Goal: Task Accomplishment & Management: Manage account settings

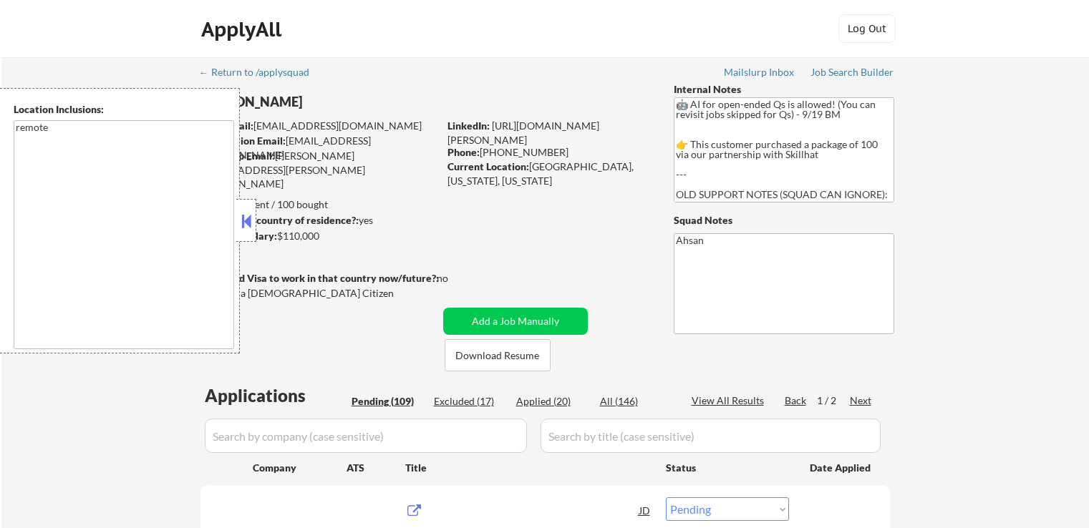
select select ""pending""
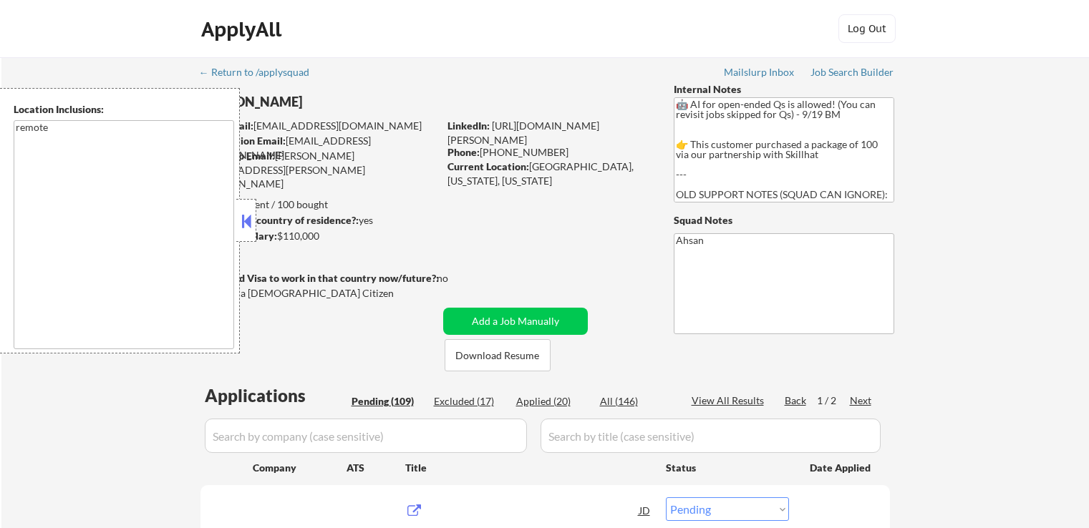
select select ""pending""
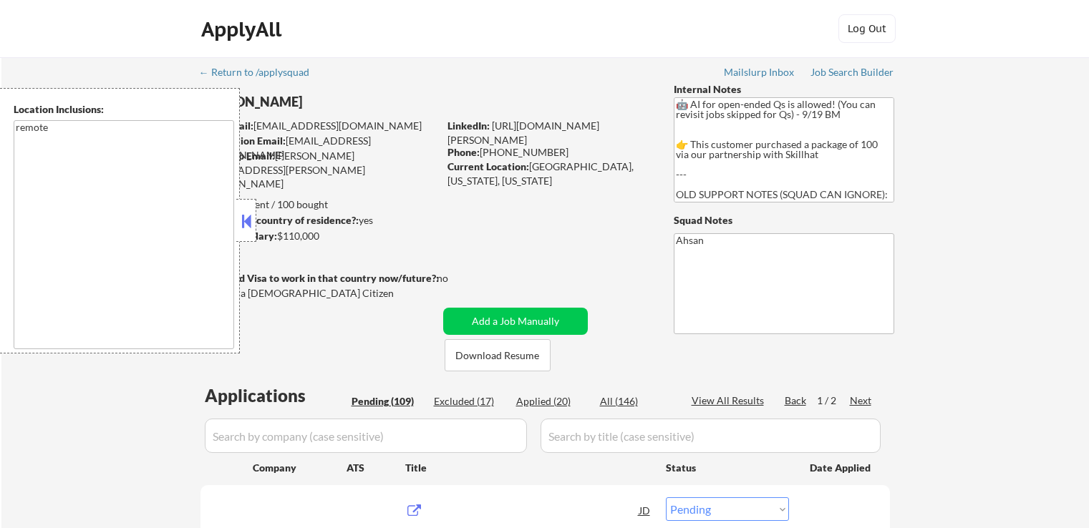
select select ""pending""
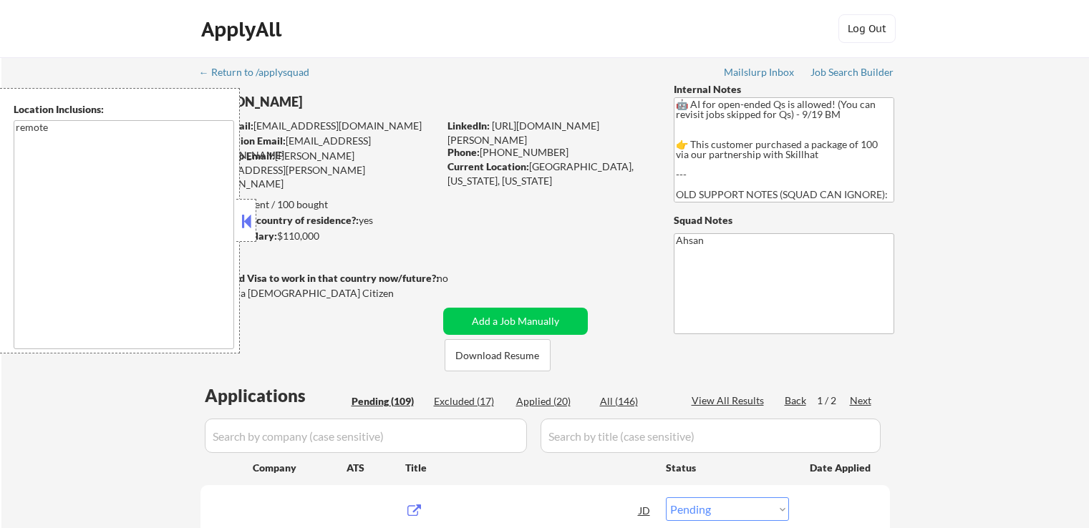
select select ""pending""
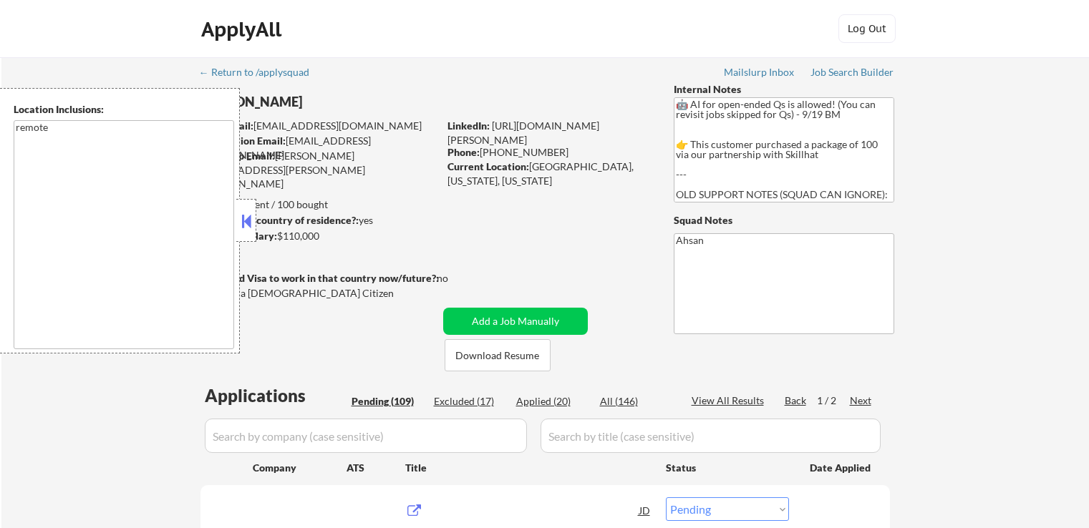
select select ""pending""
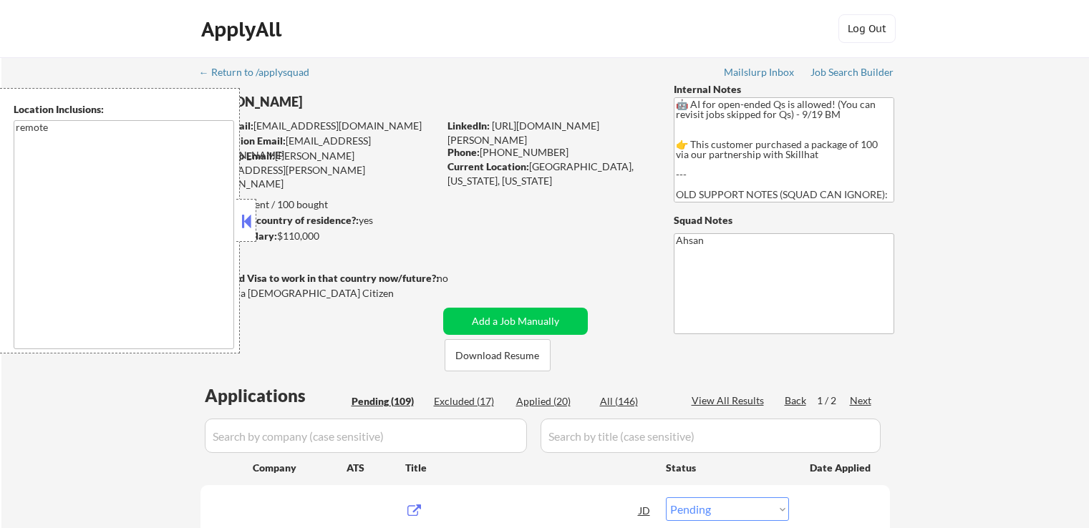
select select ""pending""
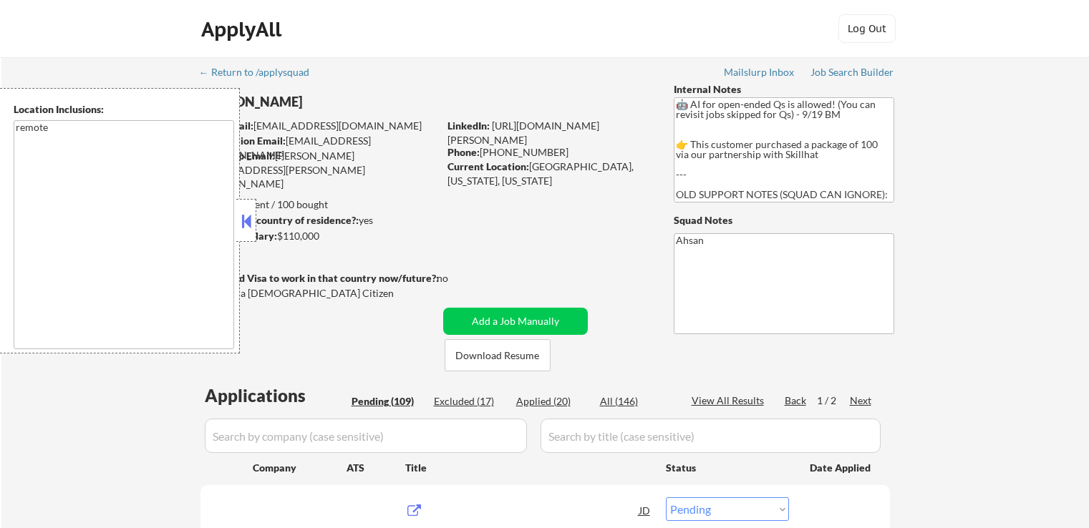
select select ""pending""
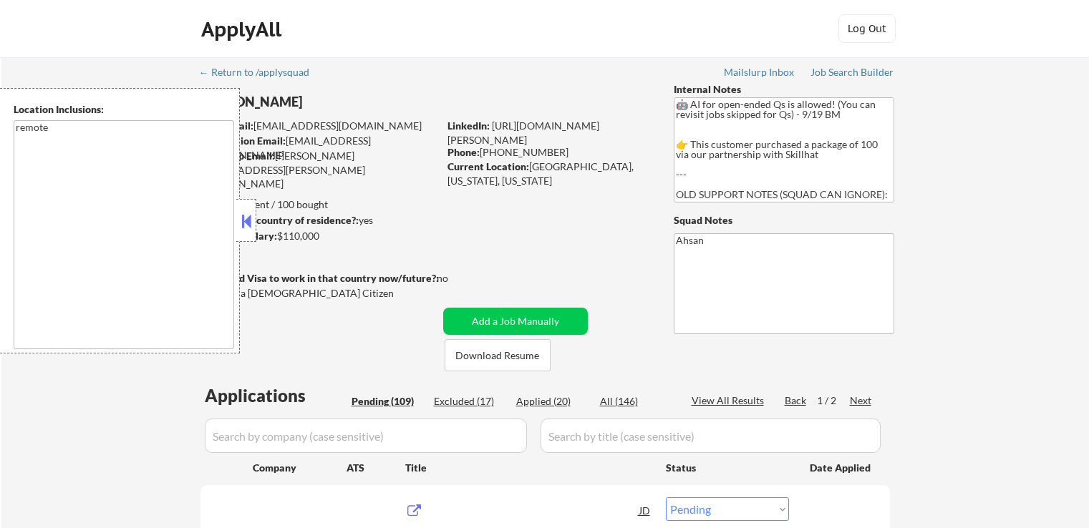
select select ""pending""
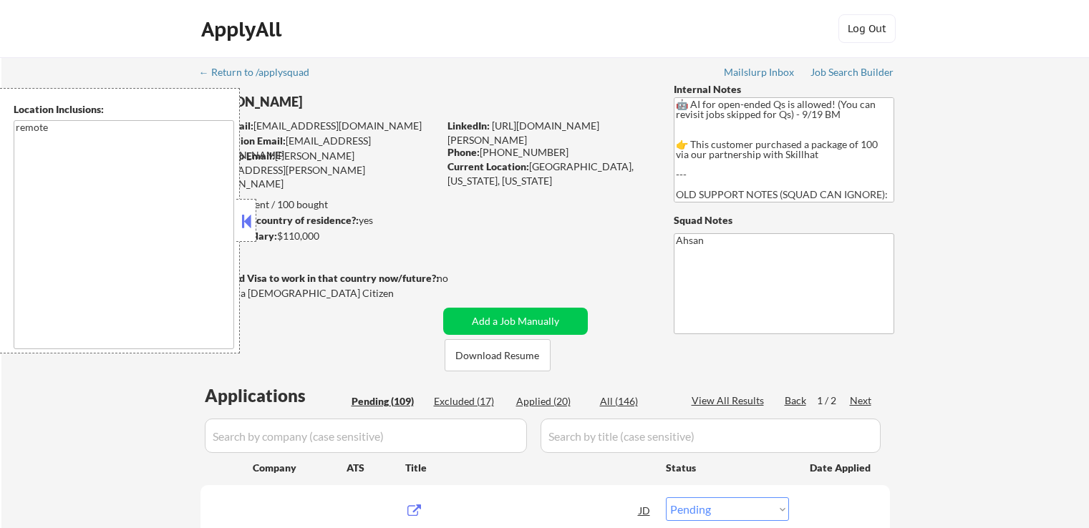
select select ""pending""
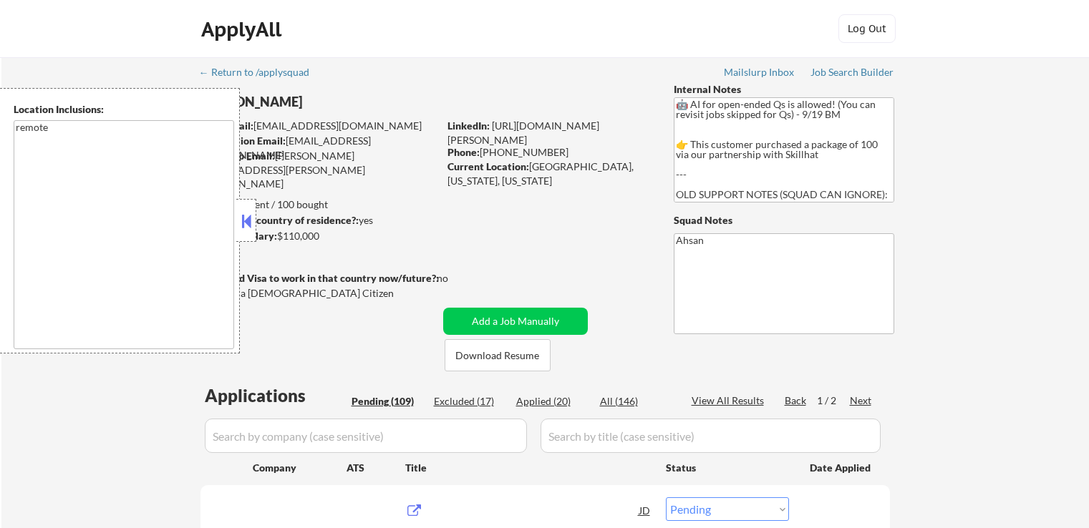
select select ""pending""
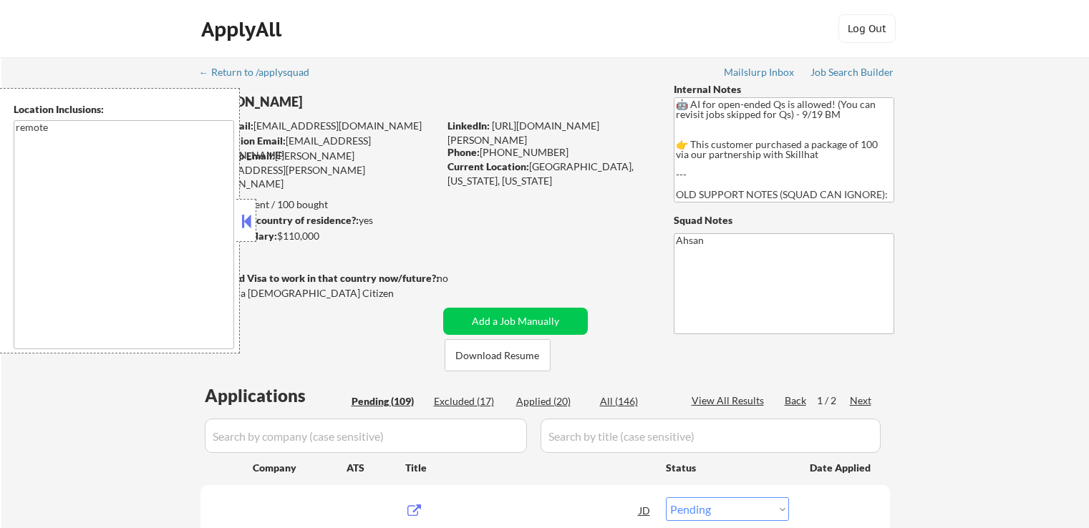
select select ""pending""
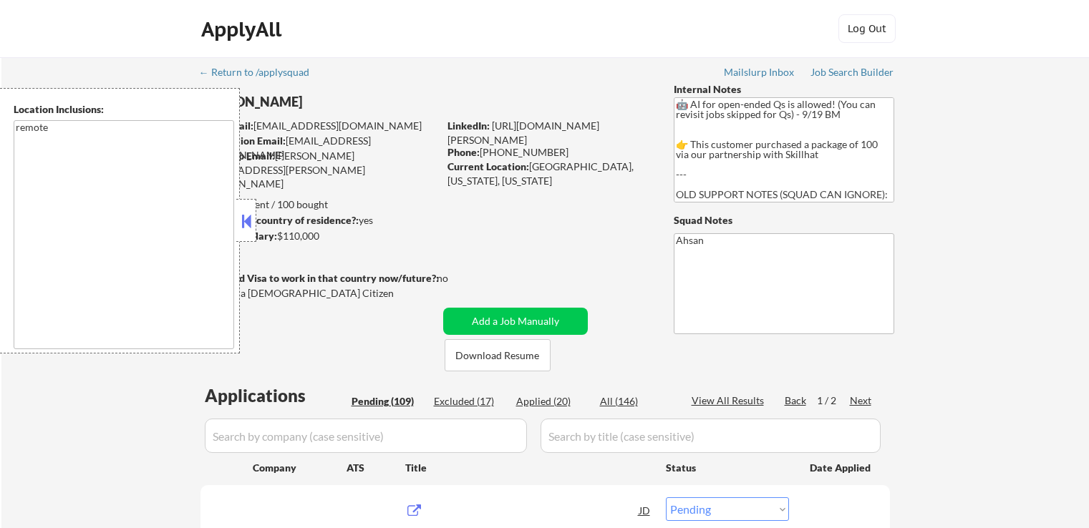
select select ""pending""
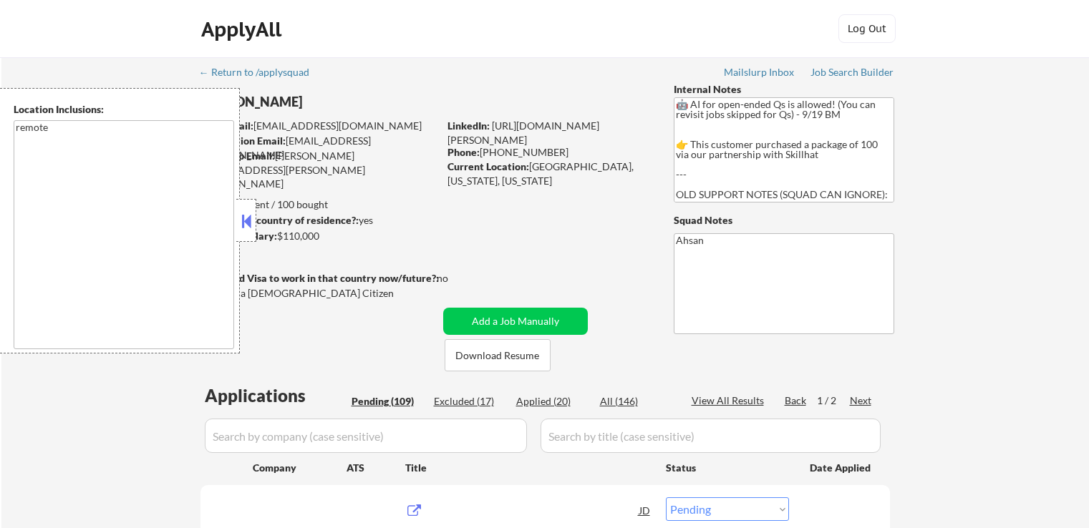
select select ""pending""
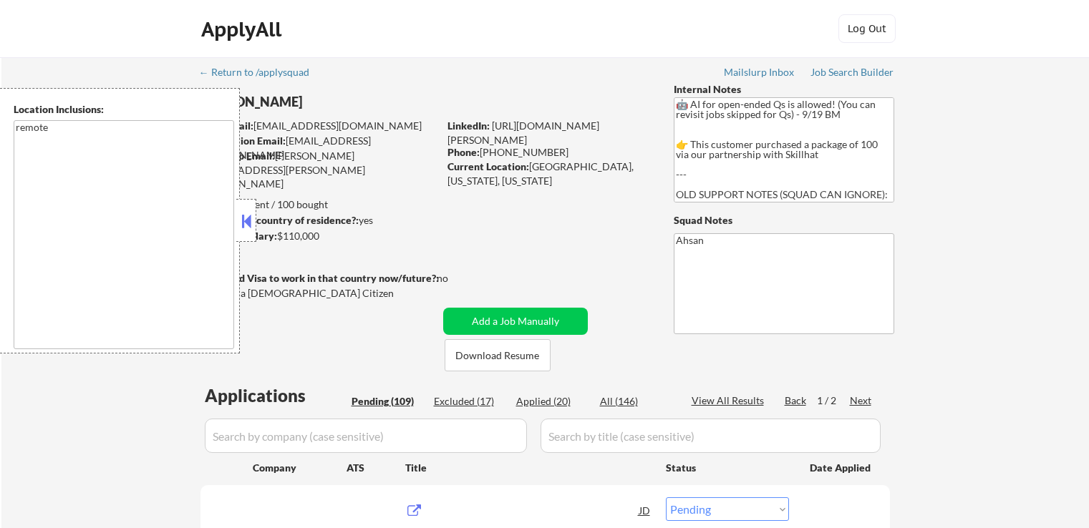
select select ""pending""
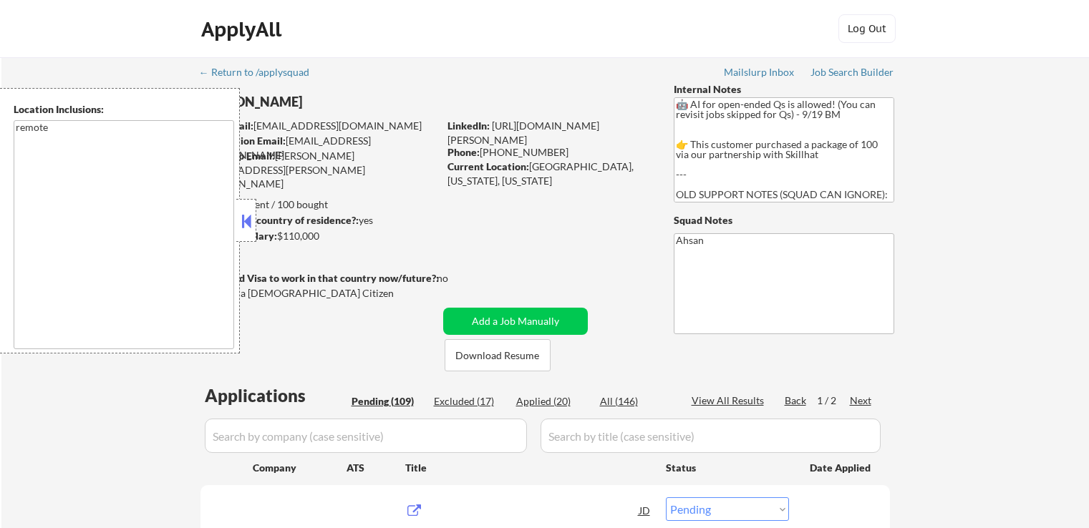
select select ""pending""
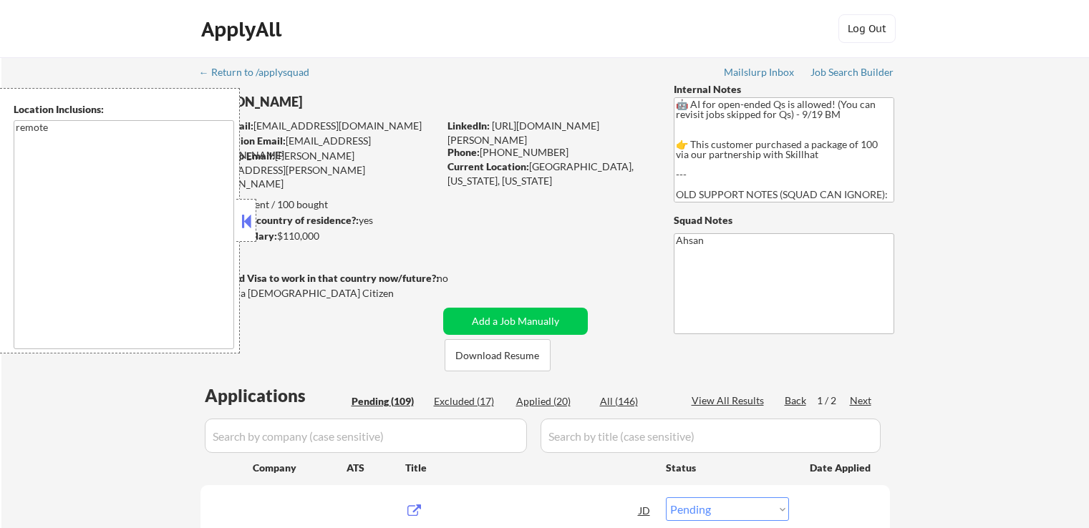
select select ""pending""
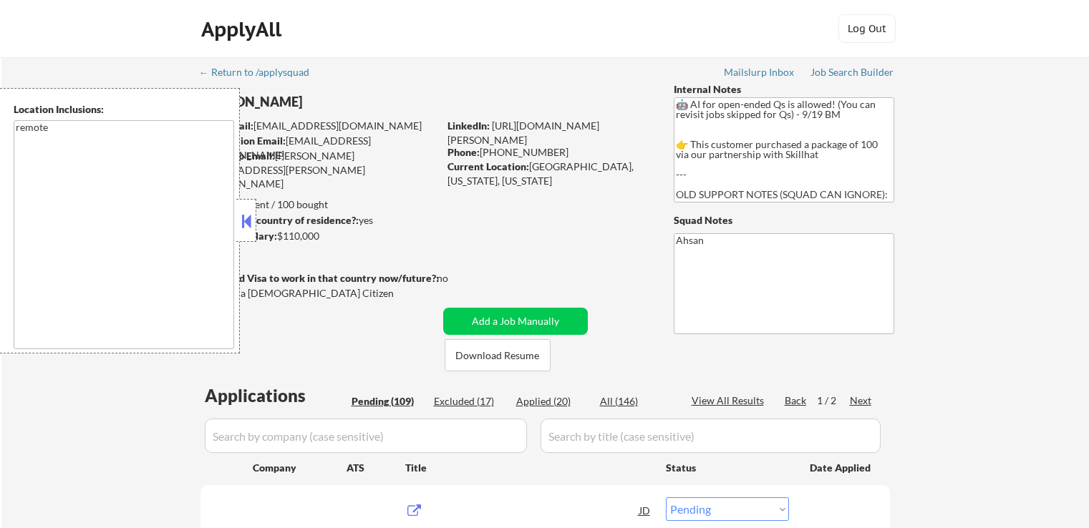
select select ""pending""
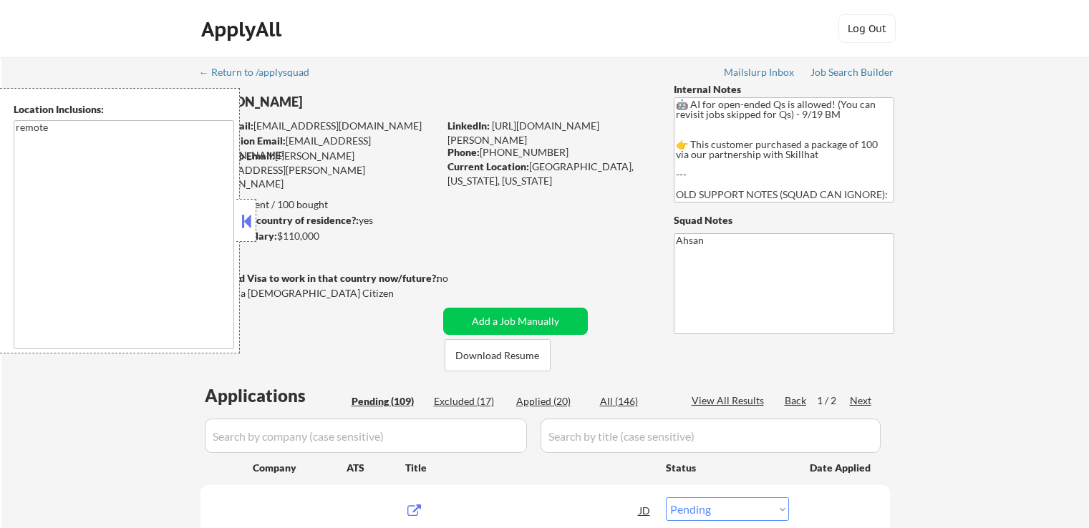
select select ""pending""
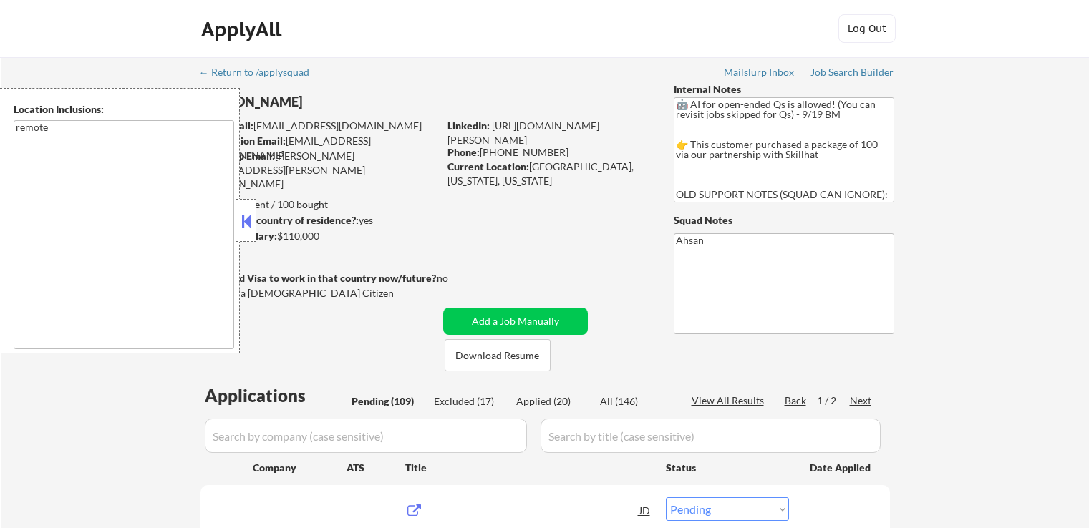
select select ""pending""
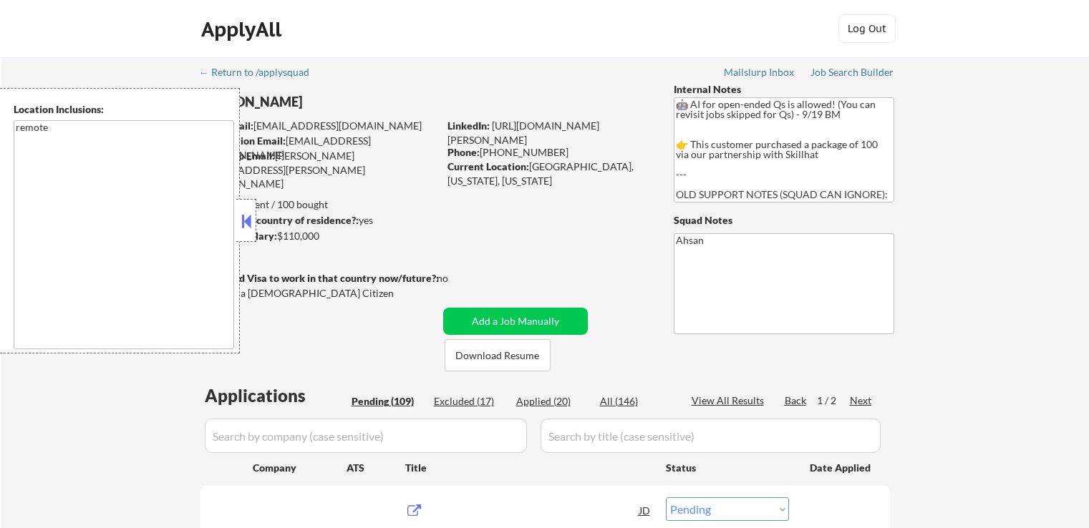
select select ""pending""
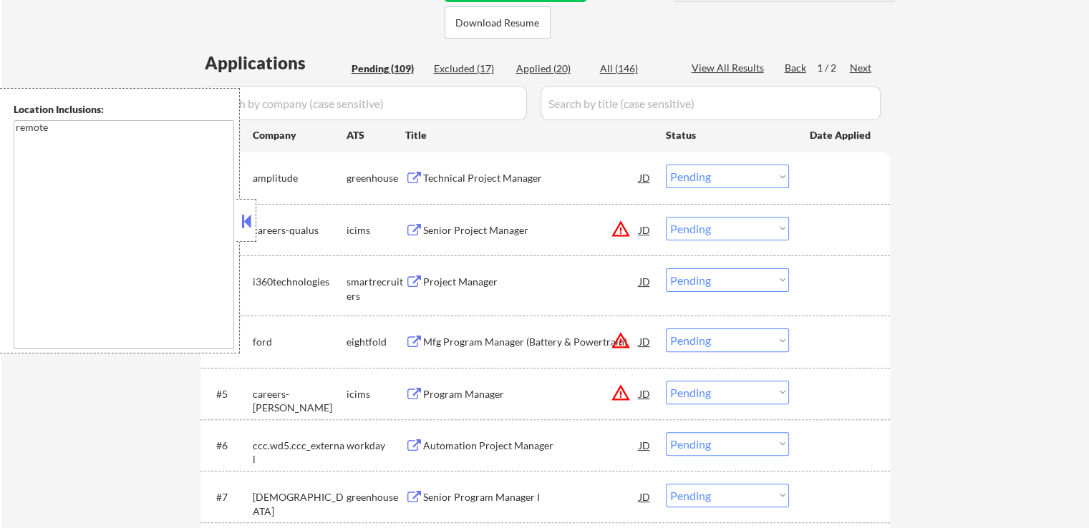
scroll to position [358, 0]
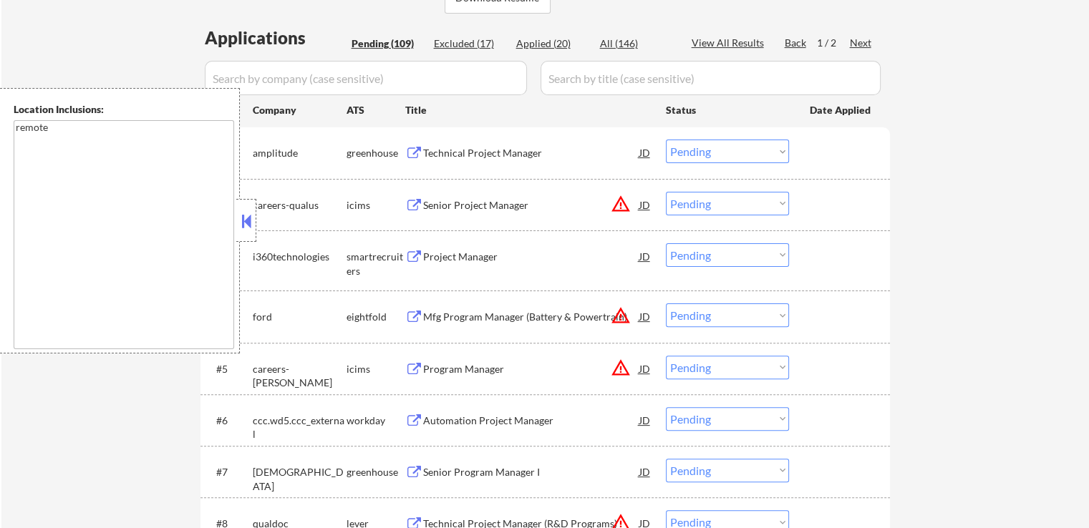
click at [412, 150] on button at bounding box center [414, 154] width 18 height 14
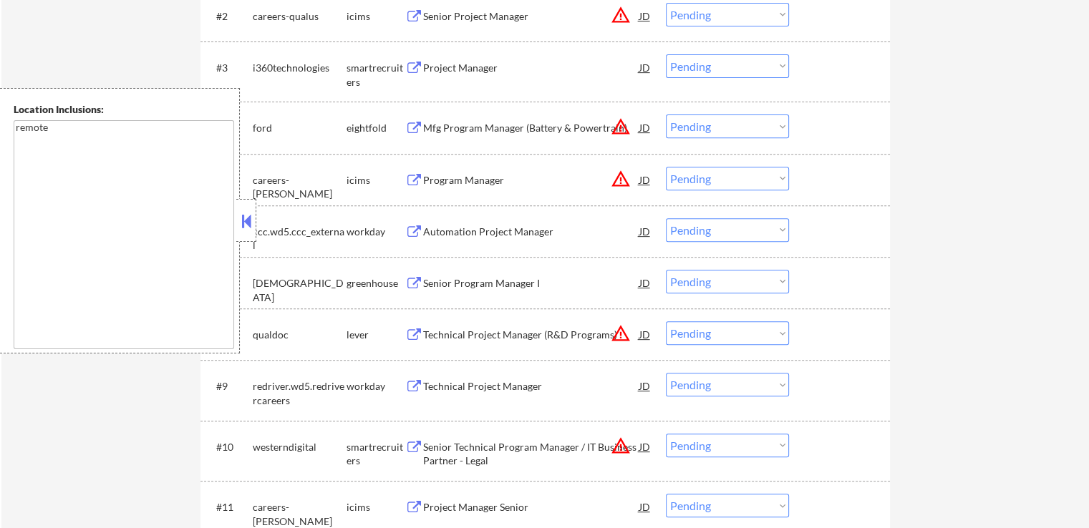
scroll to position [573, 0]
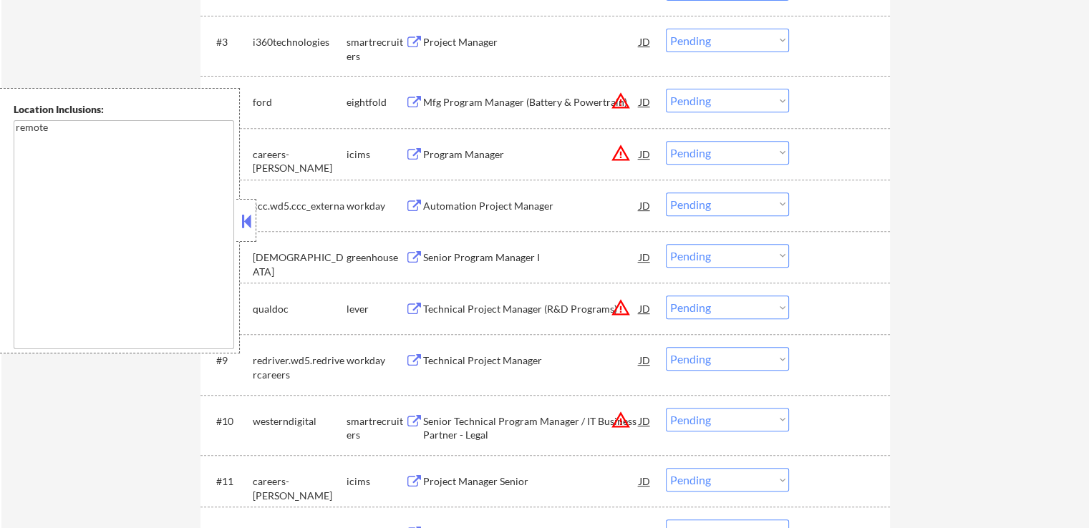
click at [415, 254] on button at bounding box center [414, 258] width 18 height 14
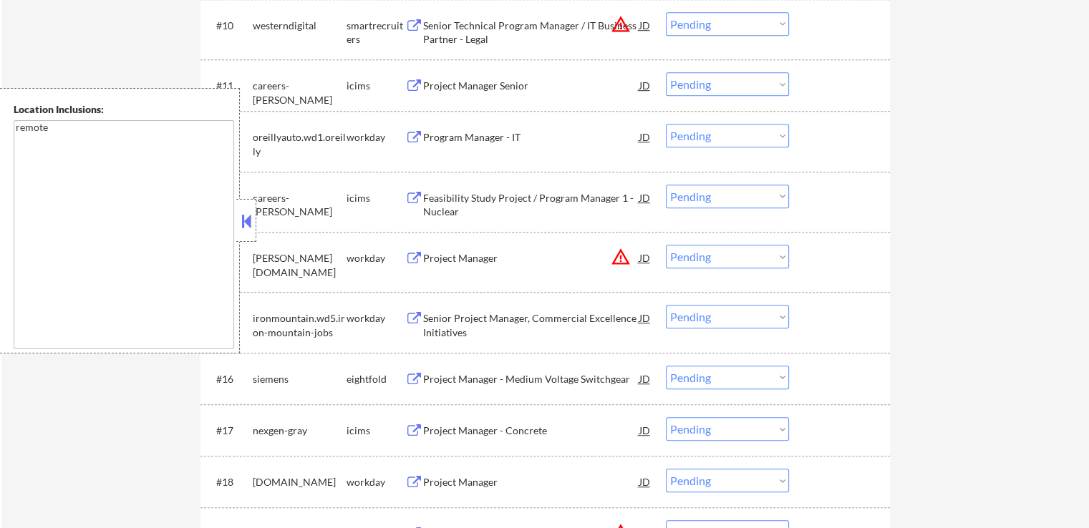
scroll to position [1002, 0]
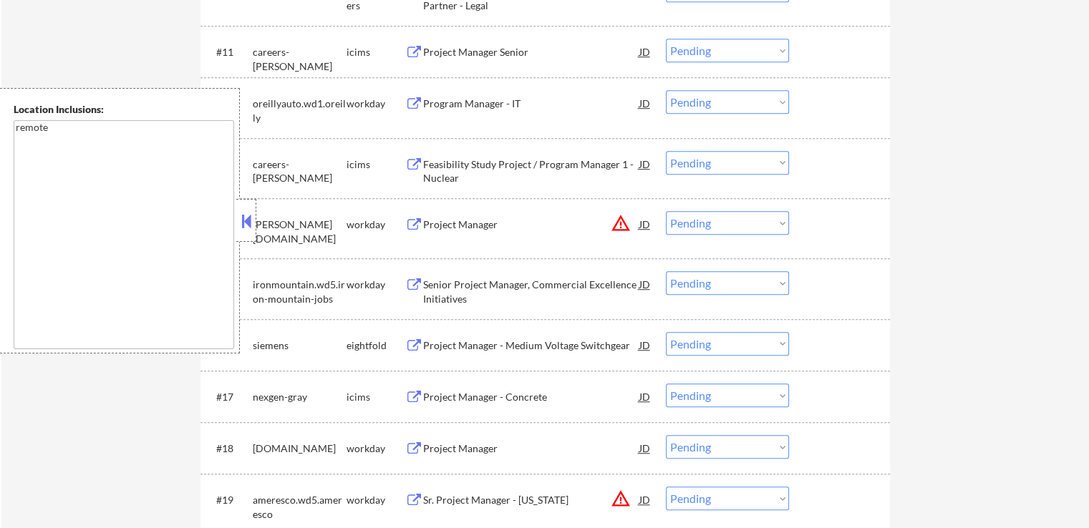
click at [414, 344] on button at bounding box center [414, 346] width 18 height 14
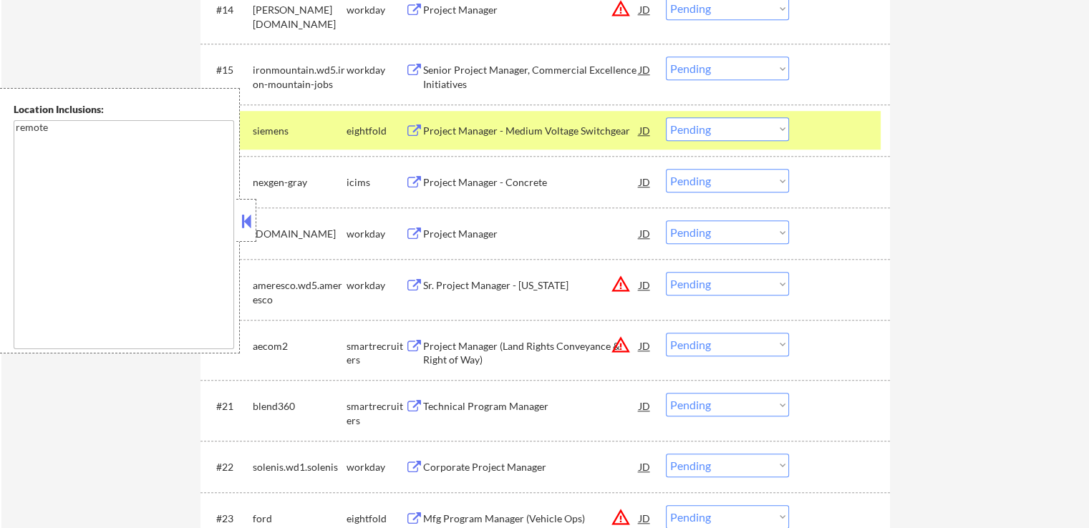
scroll to position [1289, 0]
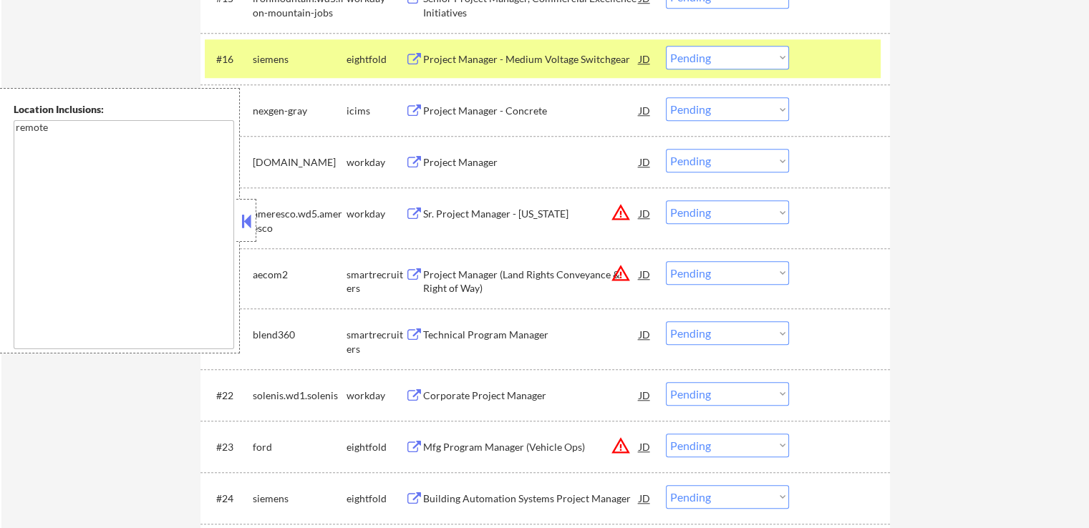
click at [415, 338] on button at bounding box center [414, 336] width 18 height 14
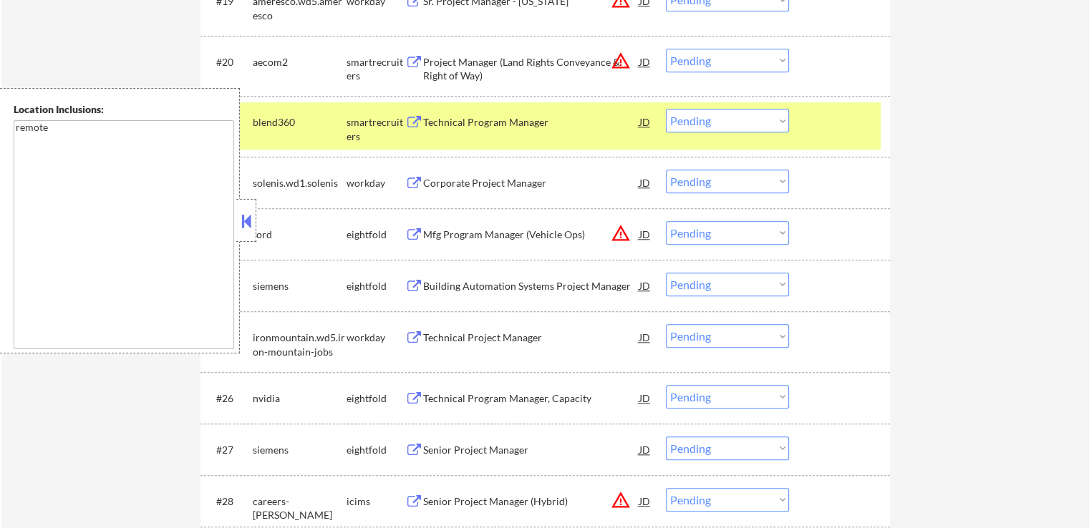
scroll to position [1504, 0]
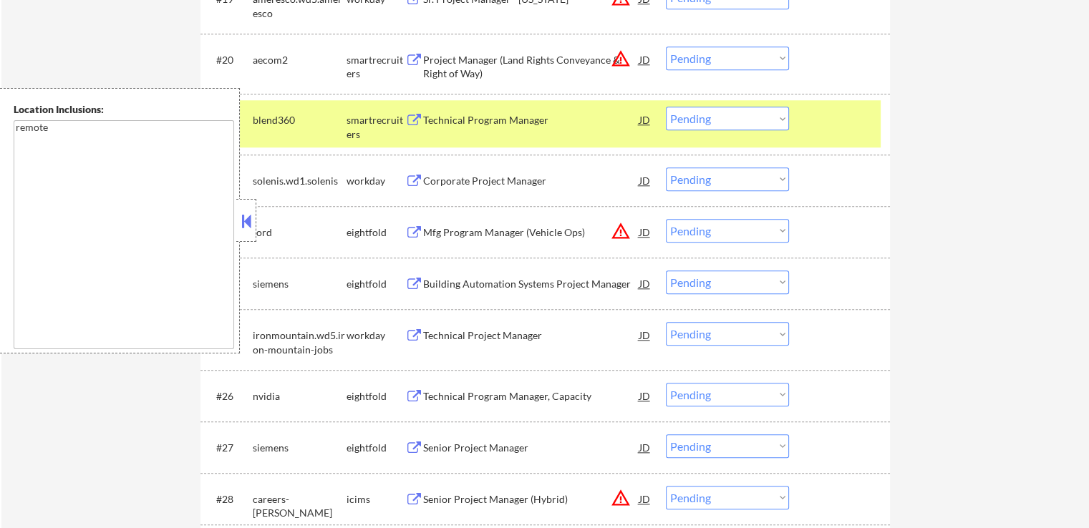
click at [410, 281] on button at bounding box center [414, 285] width 18 height 14
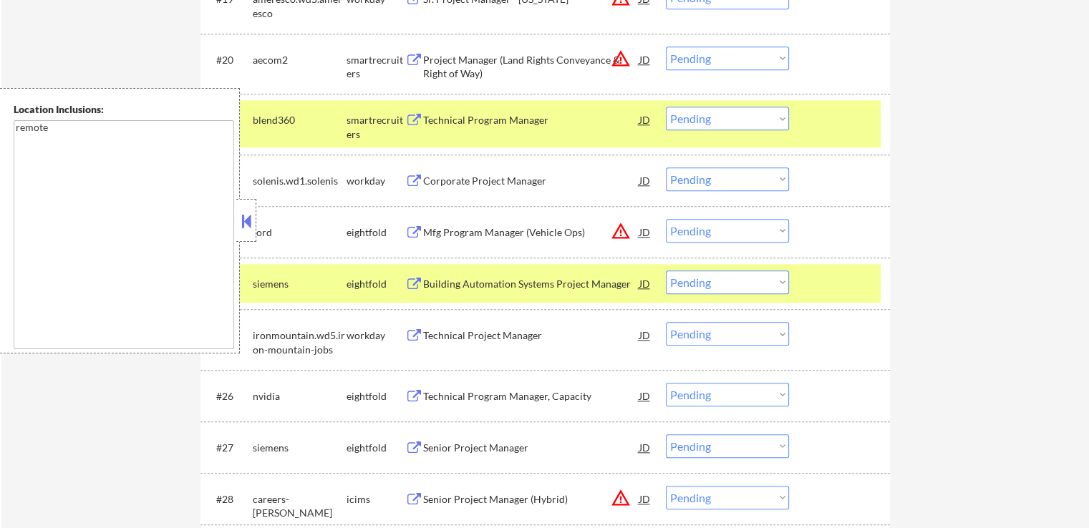
click at [416, 394] on button at bounding box center [414, 397] width 18 height 14
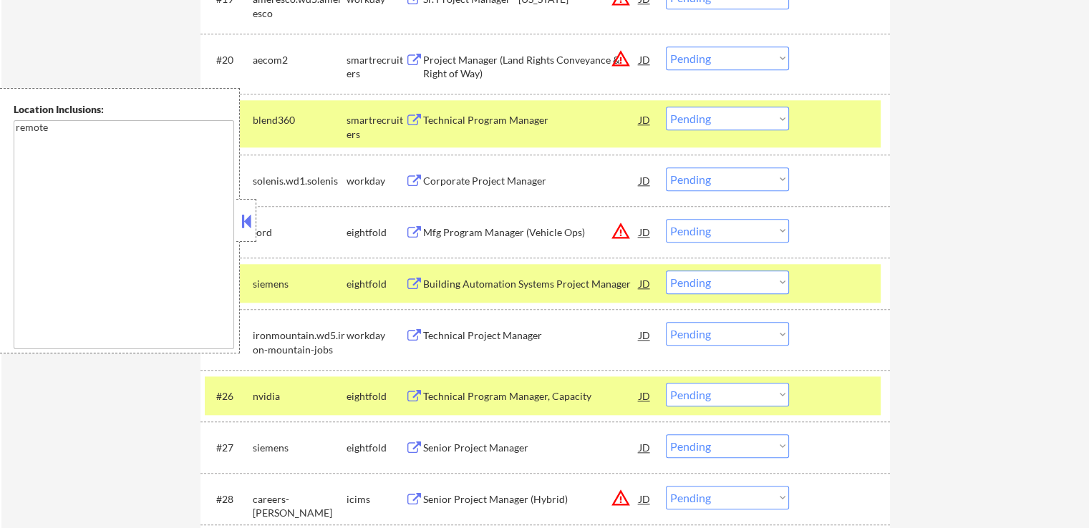
click at [421, 444] on button at bounding box center [414, 449] width 18 height 14
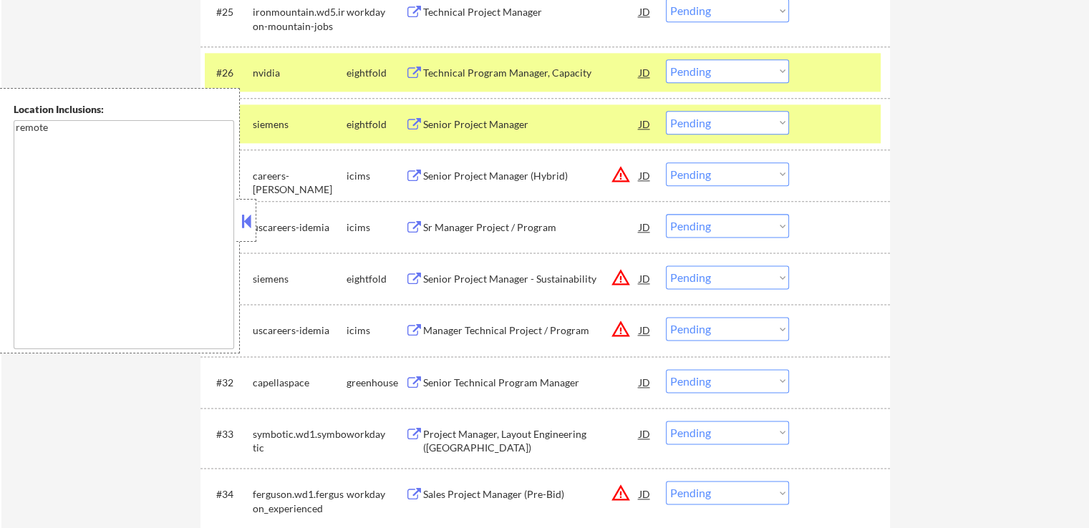
scroll to position [1862, 0]
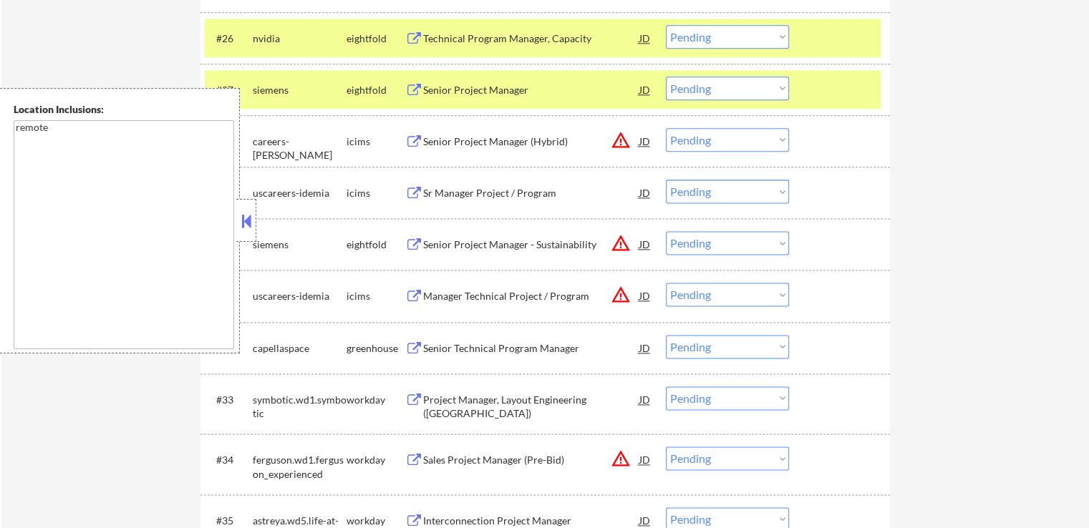
click at [415, 345] on button at bounding box center [414, 349] width 18 height 14
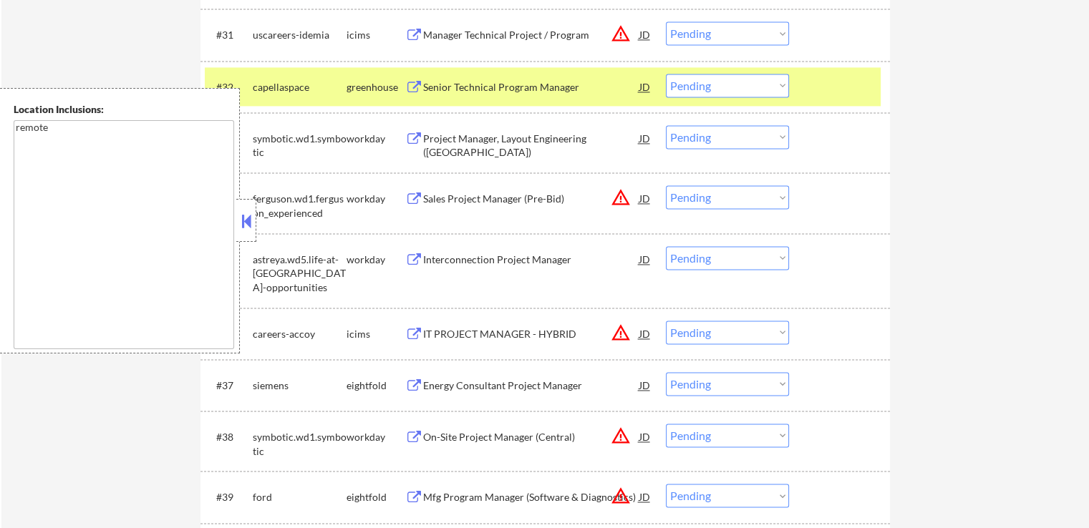
scroll to position [2148, 0]
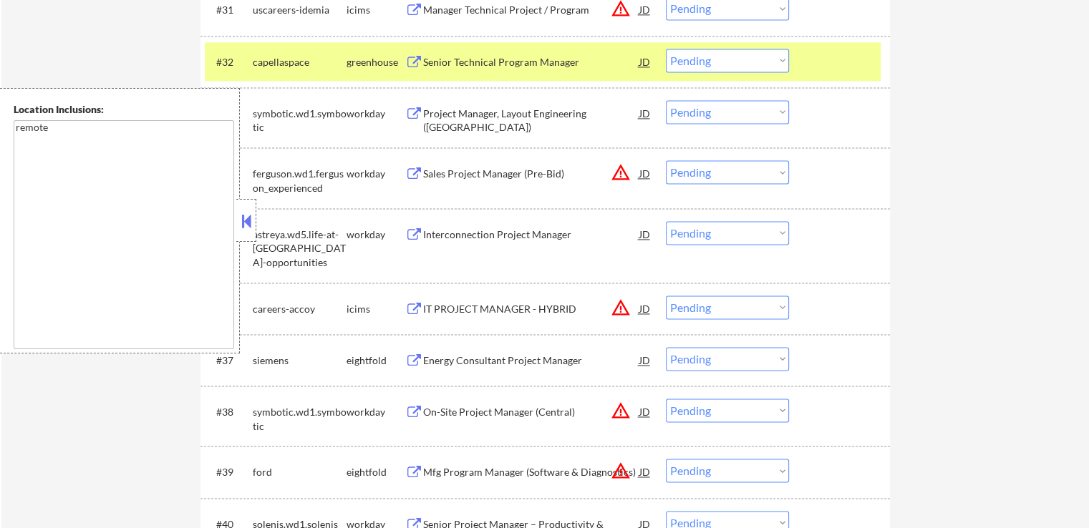
click at [412, 361] on button at bounding box center [414, 361] width 18 height 14
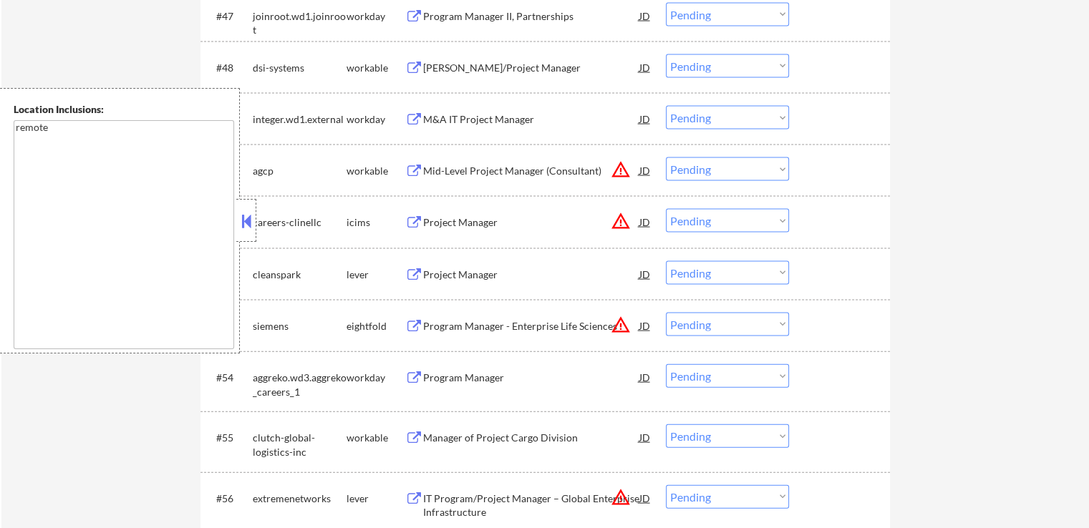
scroll to position [3079, 0]
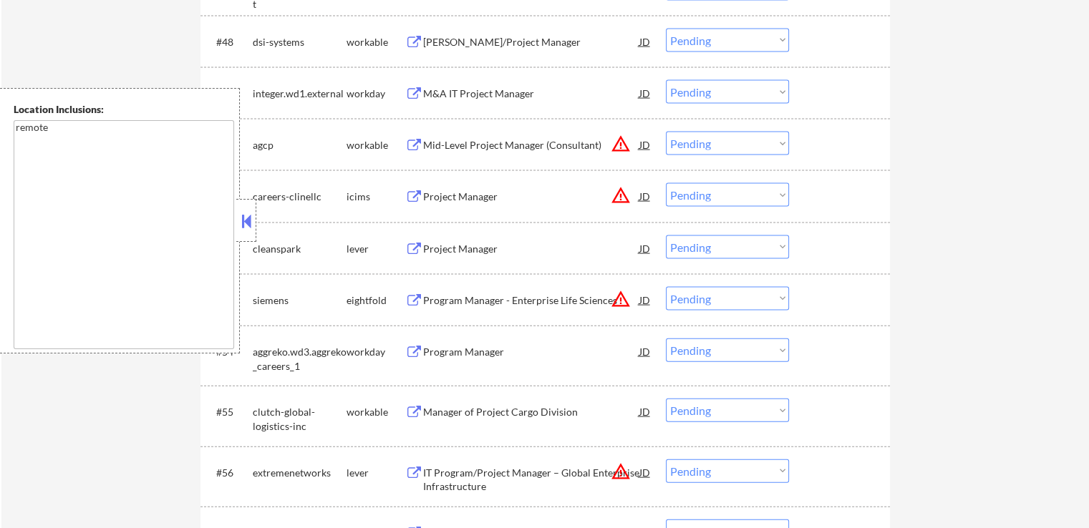
click at [415, 245] on button at bounding box center [414, 250] width 18 height 14
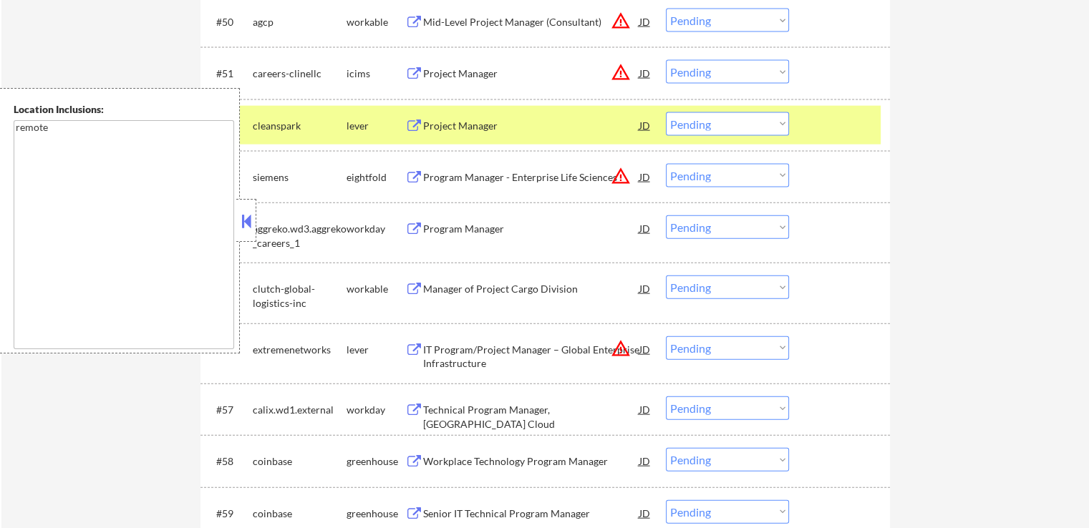
scroll to position [3222, 0]
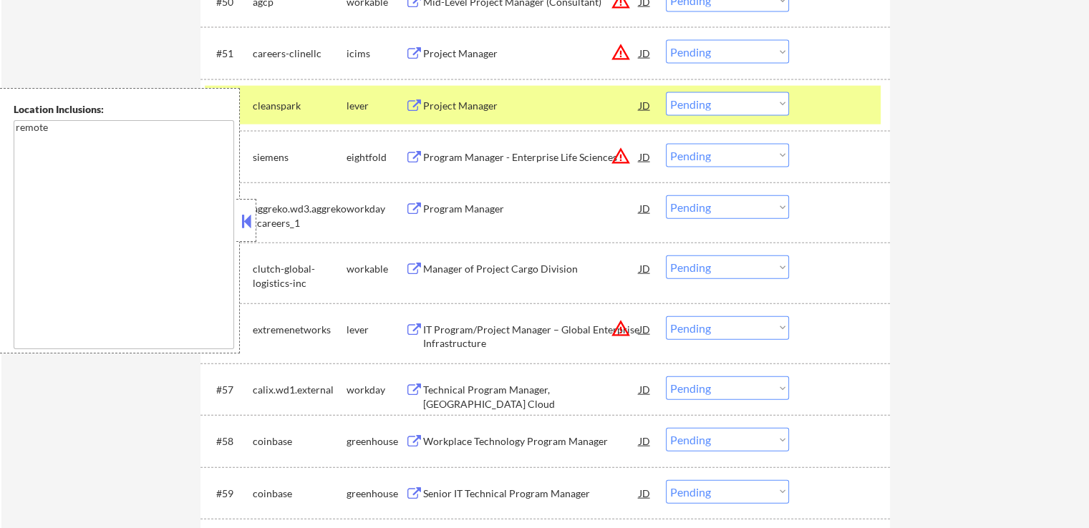
click at [415, 434] on div "Workplace Technology Program Manager JD" at bounding box center [528, 441] width 247 height 26
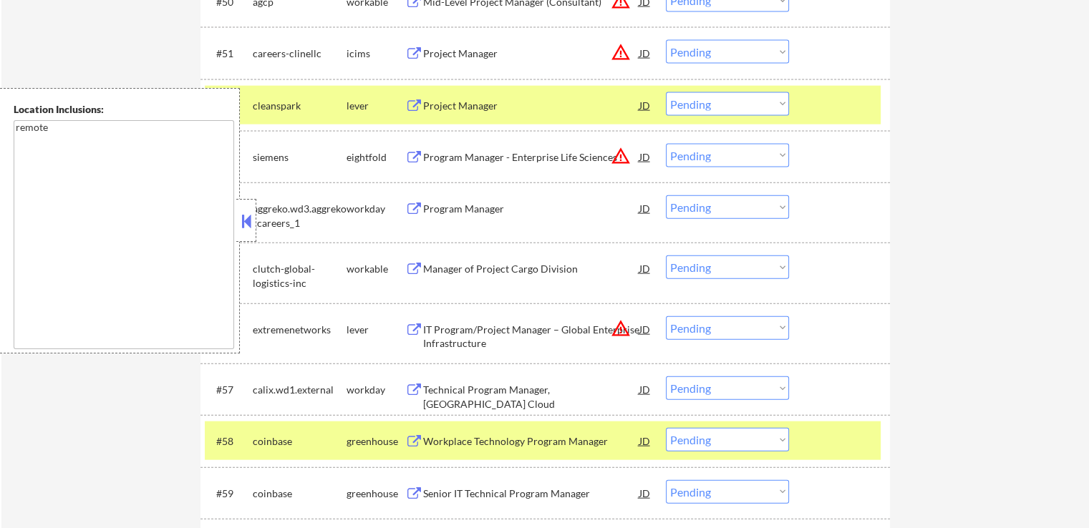
click at [418, 491] on button at bounding box center [414, 495] width 18 height 14
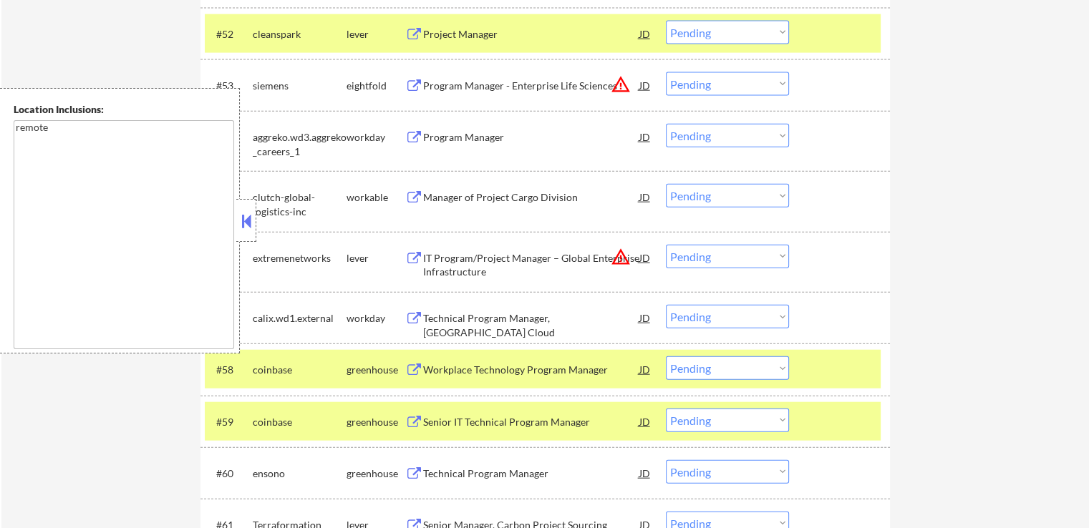
scroll to position [246, 0]
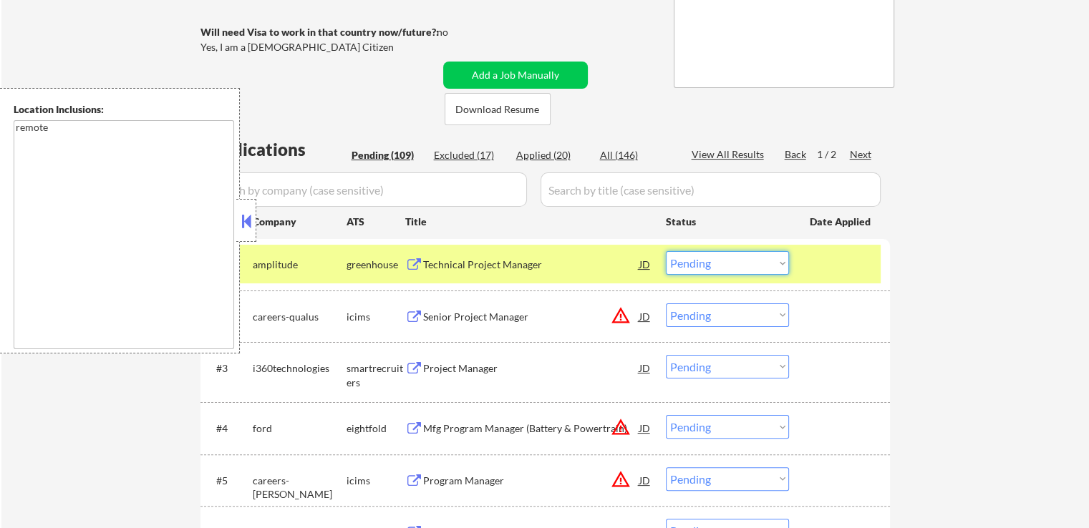
click at [690, 264] on select "Choose an option... Pending Applied Excluded (Questions) Excluded (Expired) Exc…" at bounding box center [727, 263] width 123 height 24
click at [666, 251] on select "Choose an option... Pending Applied Excluded (Questions) Excluded (Expired) Exc…" at bounding box center [727, 263] width 123 height 24
select select ""pending""
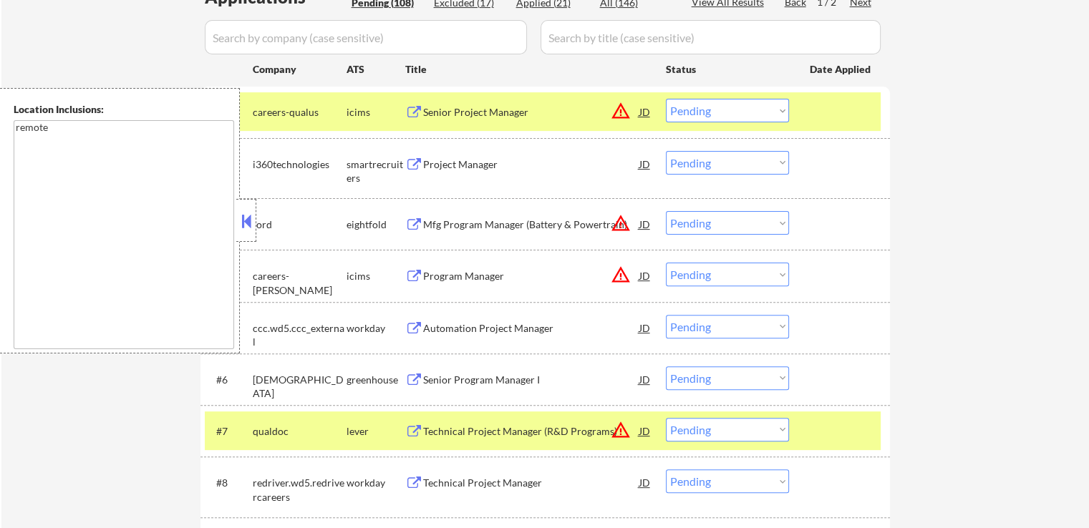
scroll to position [1307, 0]
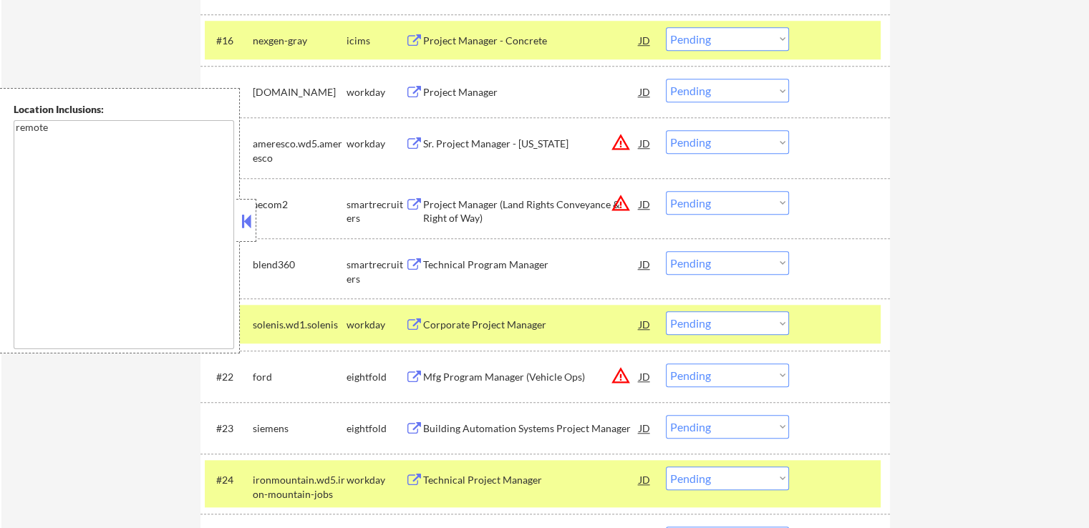
drag, startPoint x: 705, startPoint y: 261, endPoint x: 707, endPoint y: 270, distance: 8.9
click at [705, 261] on select "Choose an option... Pending Applied Excluded (Questions) Excluded (Expired) Exc…" at bounding box center [727, 263] width 123 height 24
click at [666, 251] on select "Choose an option... Pending Applied Excluded (Questions) Excluded (Expired) Exc…" at bounding box center [727, 263] width 123 height 24
select select ""pending""
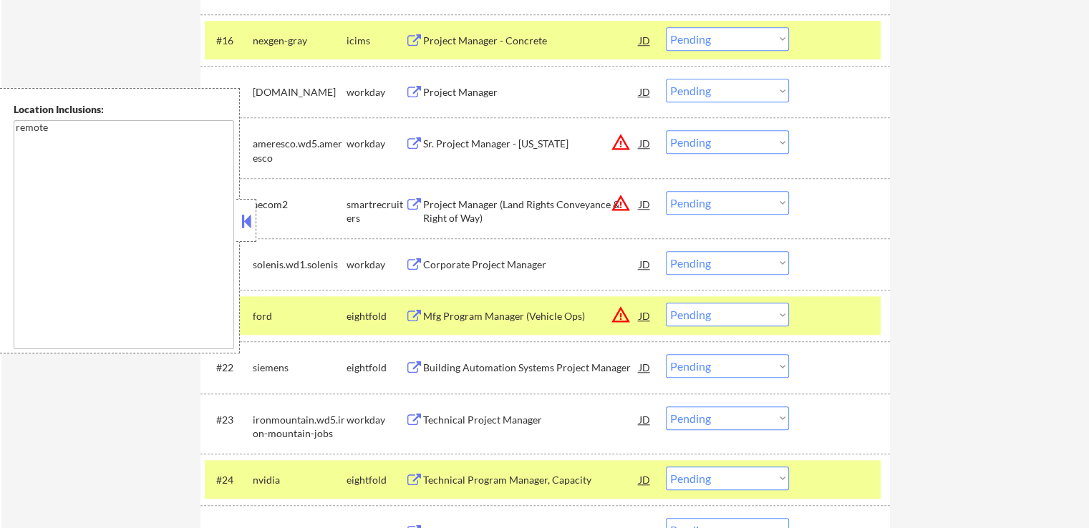
scroll to position [1833, 0]
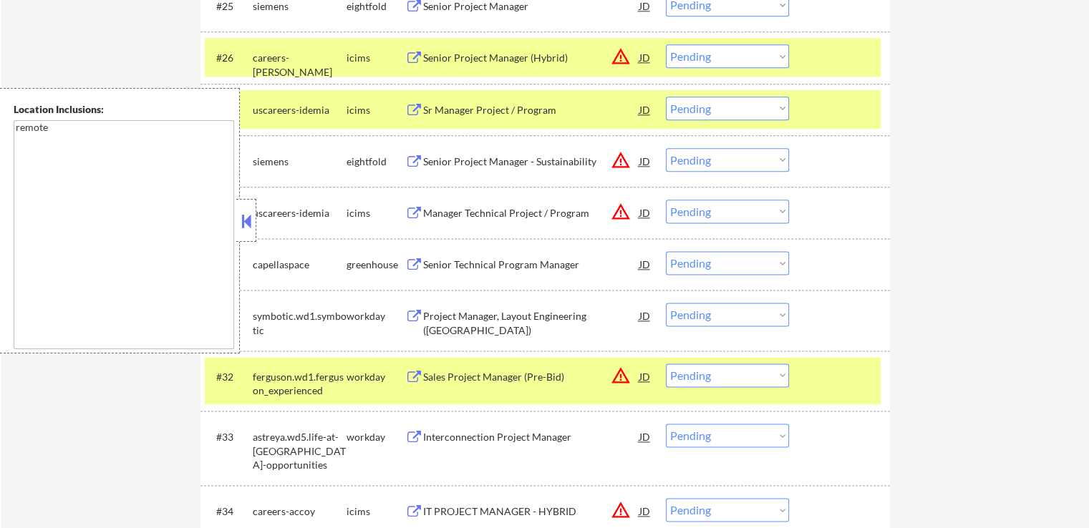
click at [712, 267] on select "Choose an option... Pending Applied Excluded (Questions) Excluded (Expired) Exc…" at bounding box center [727, 263] width 123 height 24
click at [666, 251] on select "Choose an option... Pending Applied Excluded (Questions) Excluded (Expired) Exc…" at bounding box center [727, 263] width 123 height 24
select select ""pending""
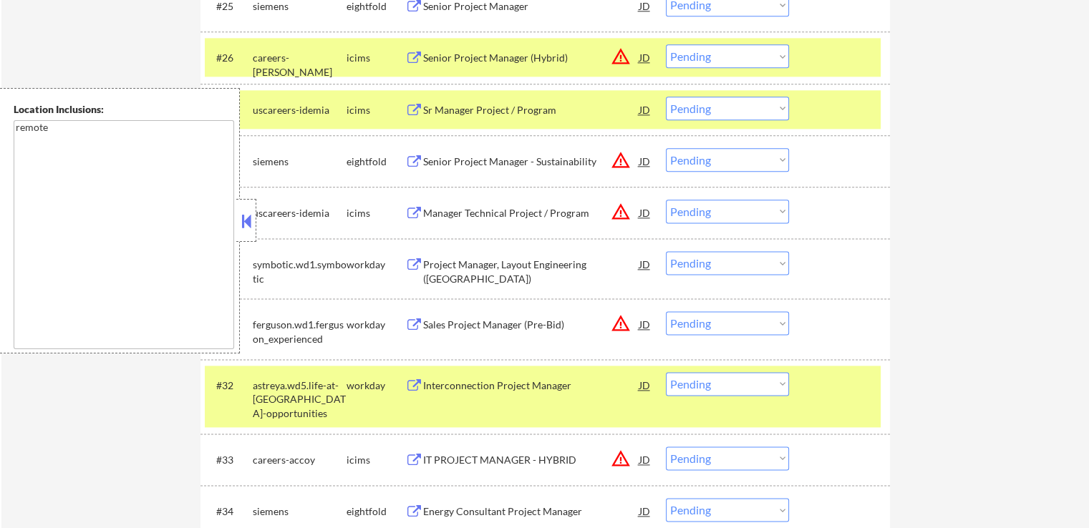
scroll to position [2899, 0]
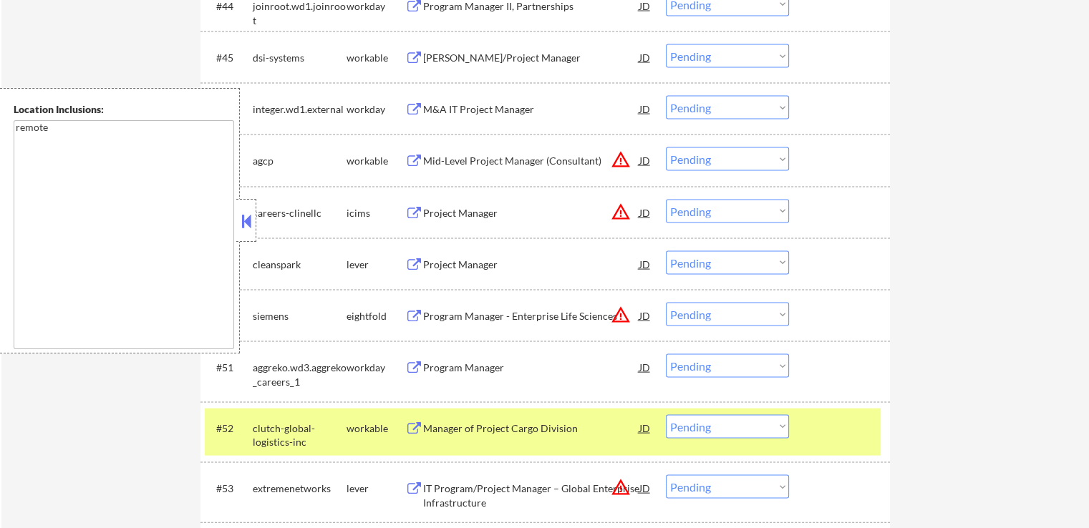
click at [702, 263] on select "Choose an option... Pending Applied Excluded (Questions) Excluded (Expired) Exc…" at bounding box center [727, 263] width 123 height 24
click at [666, 251] on select "Choose an option... Pending Applied Excluded (Questions) Excluded (Expired) Exc…" at bounding box center [727, 263] width 123 height 24
select select ""pending""
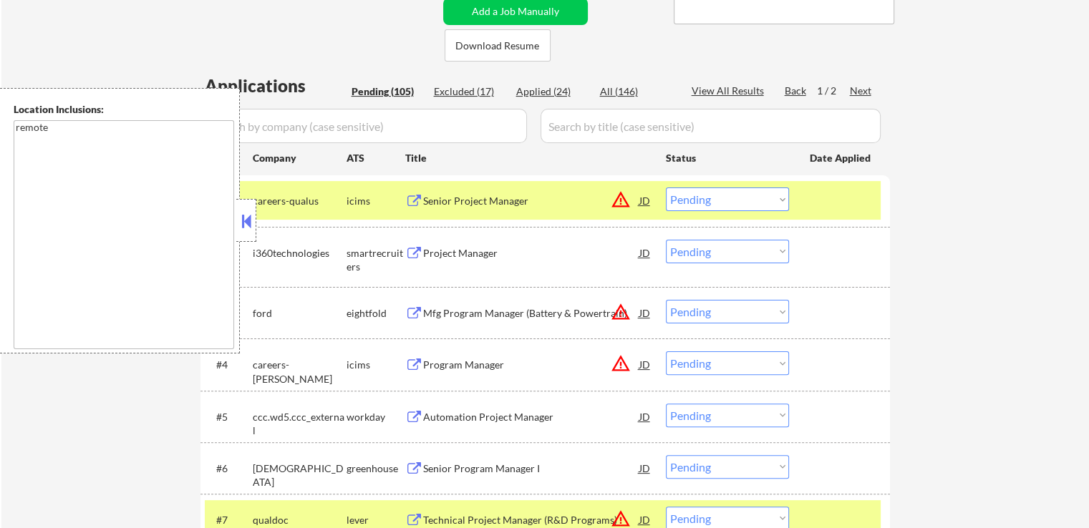
scroll to position [250, 0]
